Goal: Find specific page/section: Find specific page/section

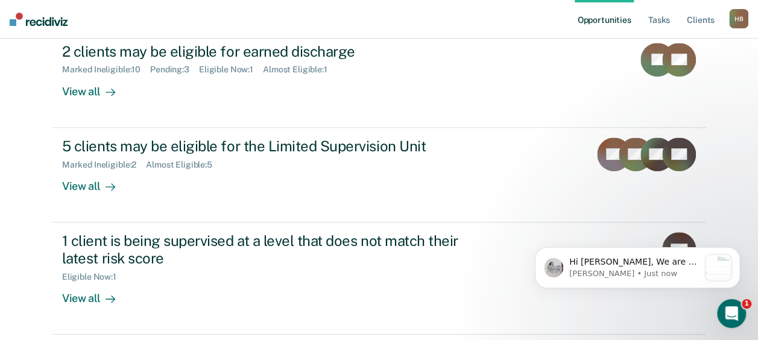
scroll to position [263, 0]
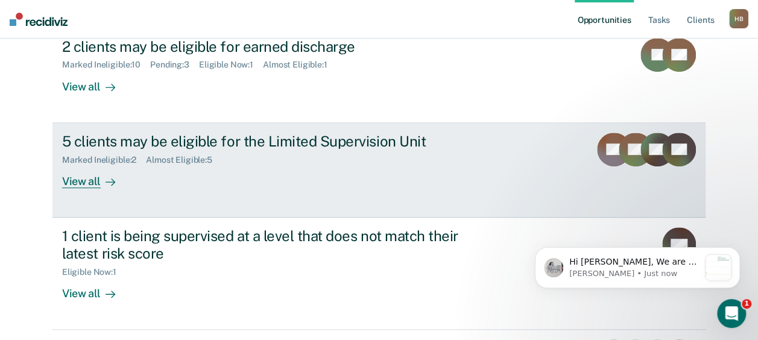
click at [67, 181] on div "View all" at bounding box center [96, 177] width 68 height 24
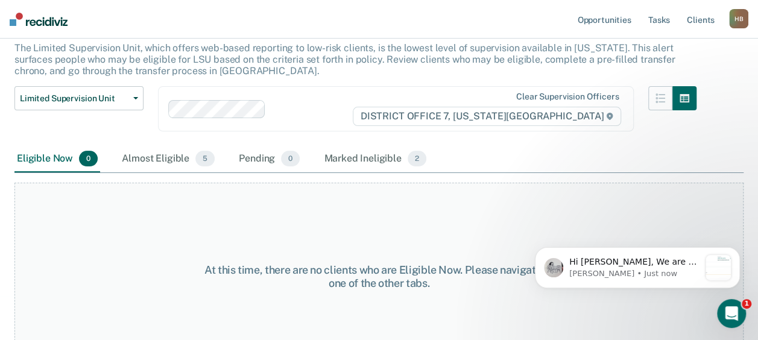
scroll to position [104, 0]
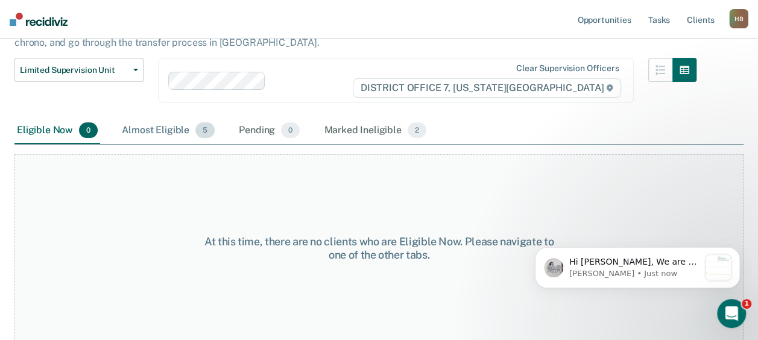
click at [191, 135] on div "Almost Eligible 5" at bounding box center [168, 131] width 98 height 27
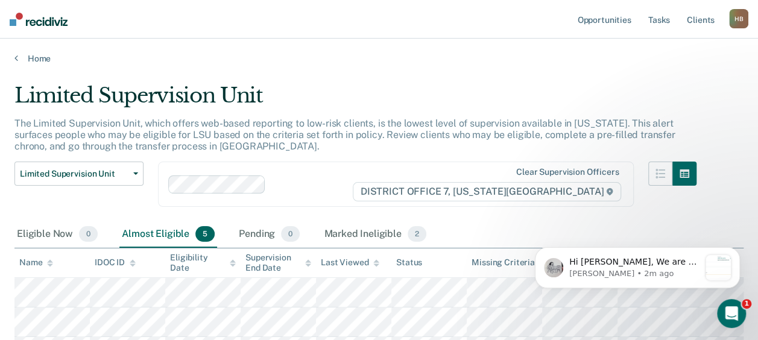
scroll to position [0, 0]
click at [364, 231] on div "Marked Ineligible 2" at bounding box center [374, 234] width 107 height 27
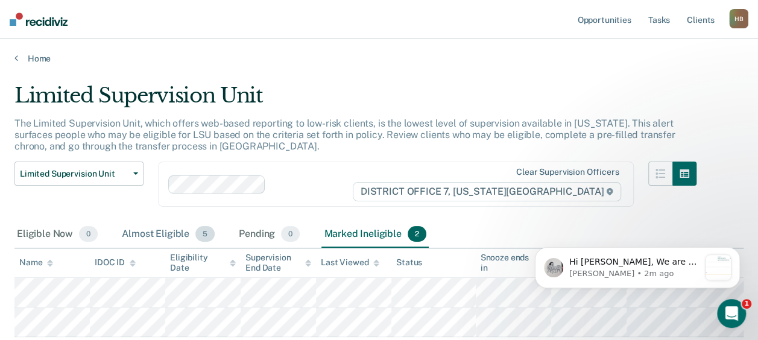
click at [180, 231] on div "Almost Eligible 5" at bounding box center [168, 234] width 98 height 27
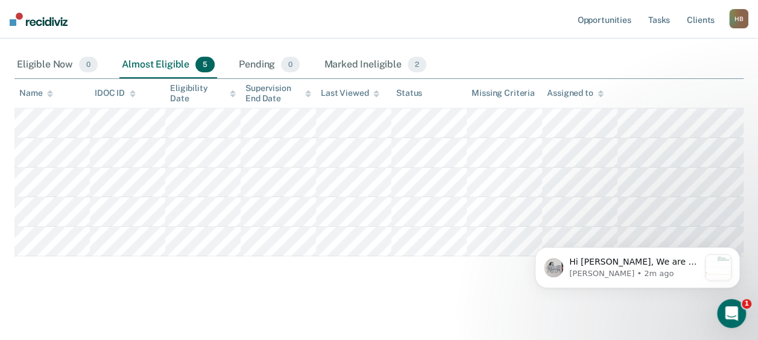
scroll to position [178, 0]
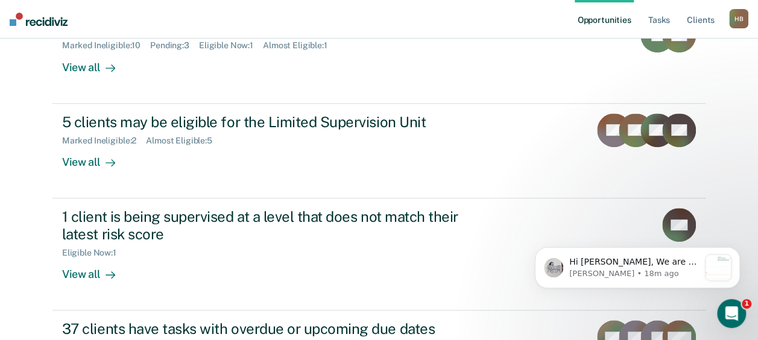
scroll to position [345, 0]
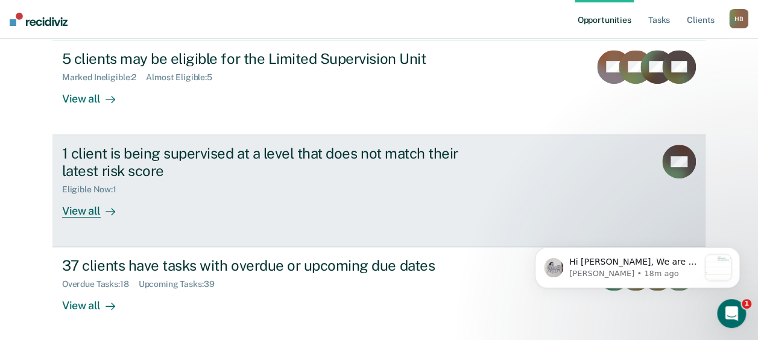
click at [93, 212] on div "View all" at bounding box center [96, 206] width 68 height 24
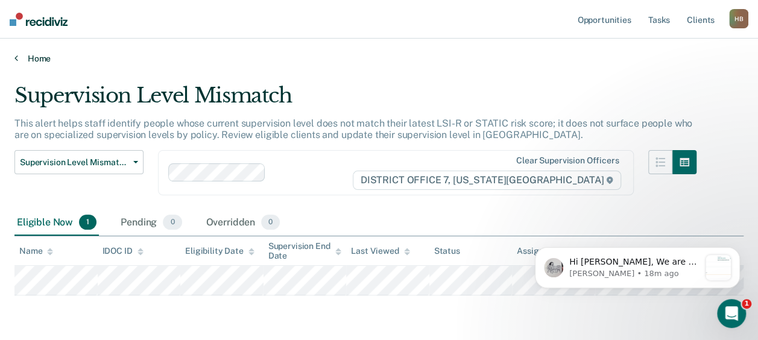
click at [22, 55] on link "Home" at bounding box center [378, 58] width 729 height 11
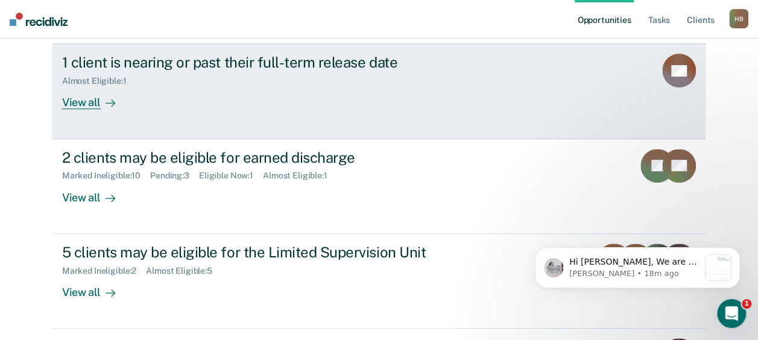
scroll to position [152, 0]
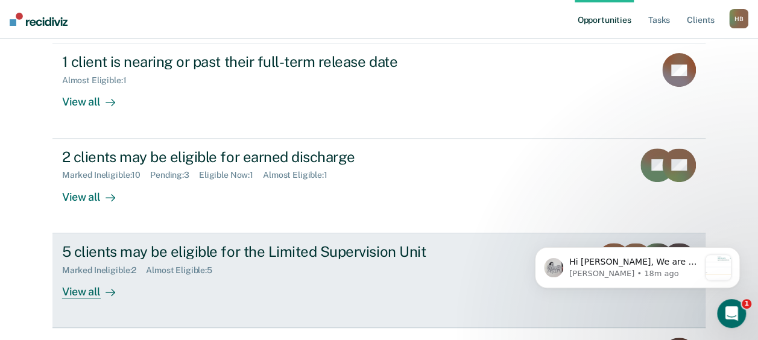
click at [84, 288] on div "View all" at bounding box center [96, 287] width 68 height 24
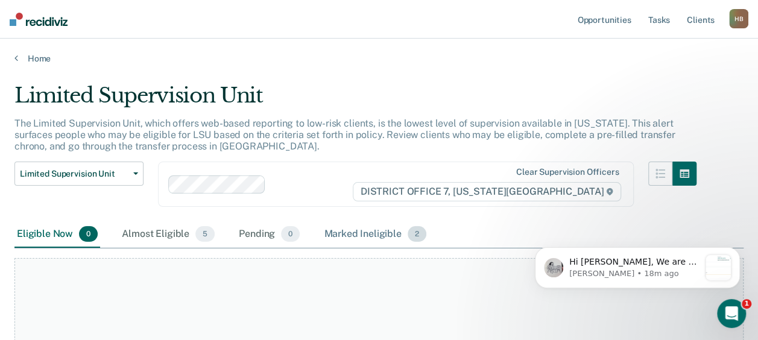
click at [333, 237] on div "Marked Ineligible 2" at bounding box center [374, 234] width 107 height 27
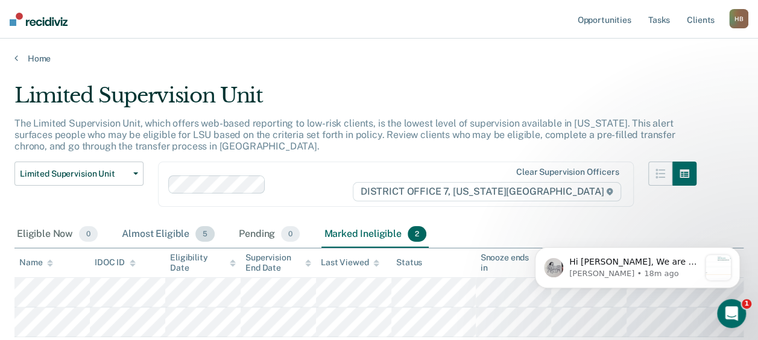
click at [179, 230] on div "Almost Eligible 5" at bounding box center [168, 234] width 98 height 27
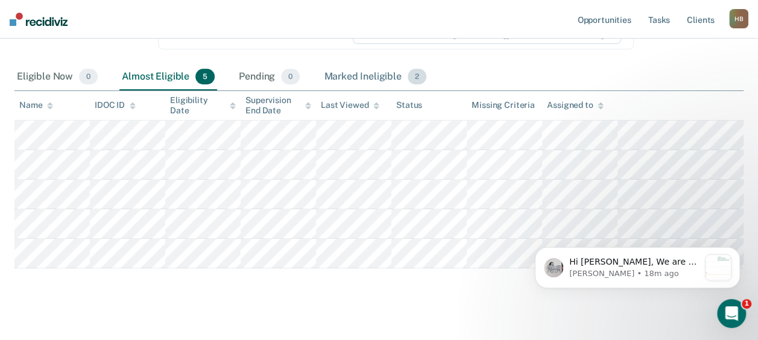
scroll to position [160, 0]
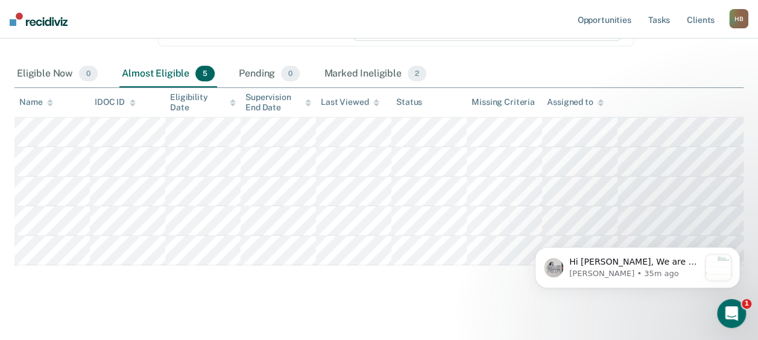
click at [34, 23] on img at bounding box center [39, 19] width 58 height 13
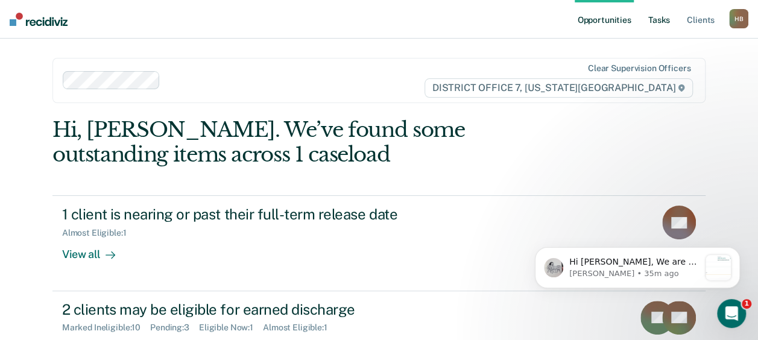
click at [665, 22] on link "Tasks" at bounding box center [659, 19] width 27 height 39
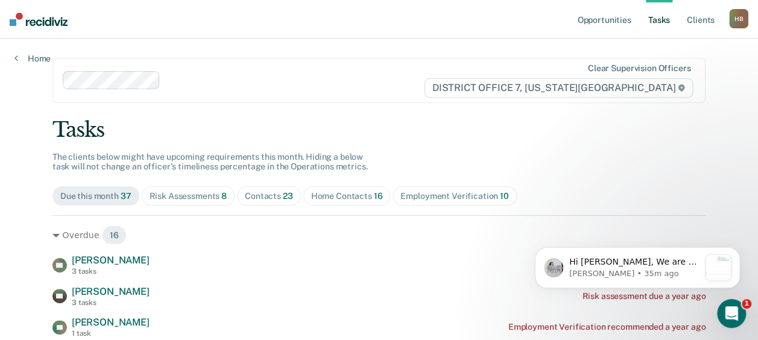
click at [189, 189] on span "Risk Assessments 8" at bounding box center [188, 195] width 93 height 19
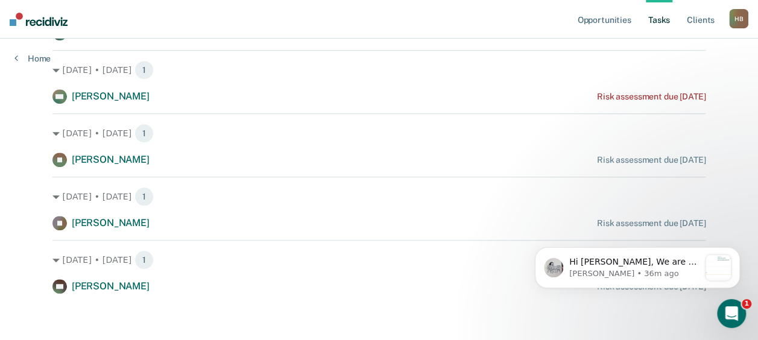
scroll to position [420, 0]
